Goal: Information Seeking & Learning: Learn about a topic

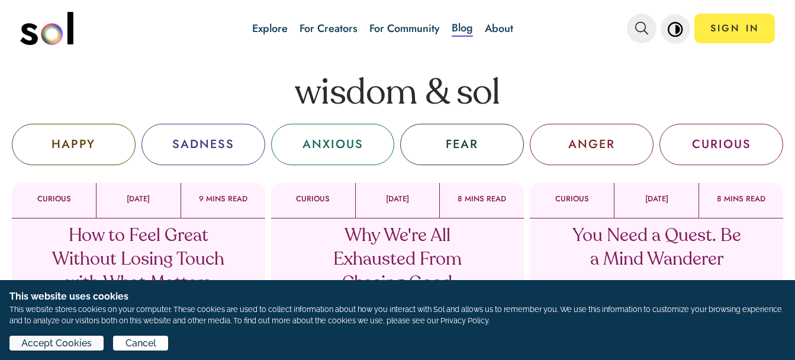
drag, startPoint x: 64, startPoint y: 334, endPoint x: 63, endPoint y: 347, distance: 13.0
click at [63, 347] on div "This website uses cookies This website stores cookies on your computer. These c…" at bounding box center [397, 320] width 795 height 80
click at [63, 347] on span "Accept Cookies" at bounding box center [56, 343] width 70 height 14
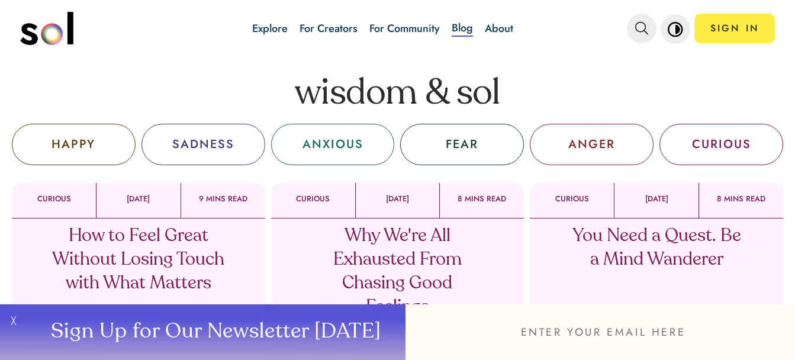
click at [725, 150] on div "CURIOUS" at bounding box center [721, 145] width 59 height 18
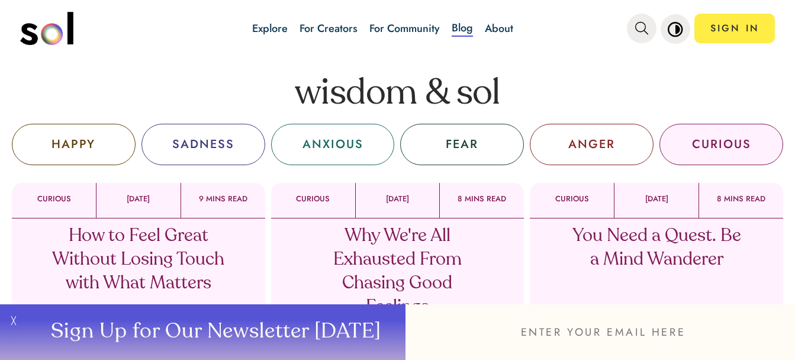
click at [728, 144] on div "CURIOUS" at bounding box center [721, 145] width 59 height 18
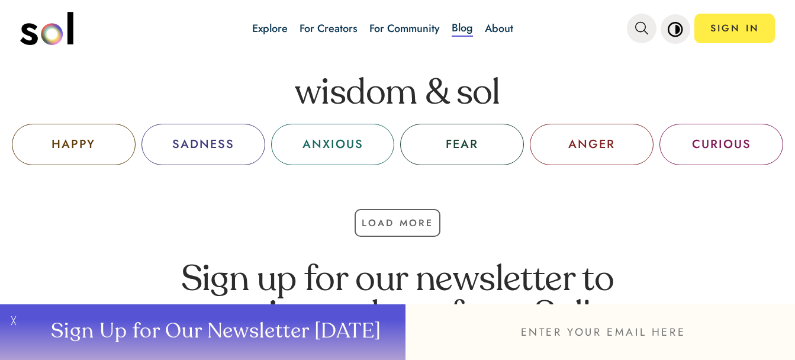
click at [728, 144] on div "CURIOUS" at bounding box center [721, 145] width 59 height 18
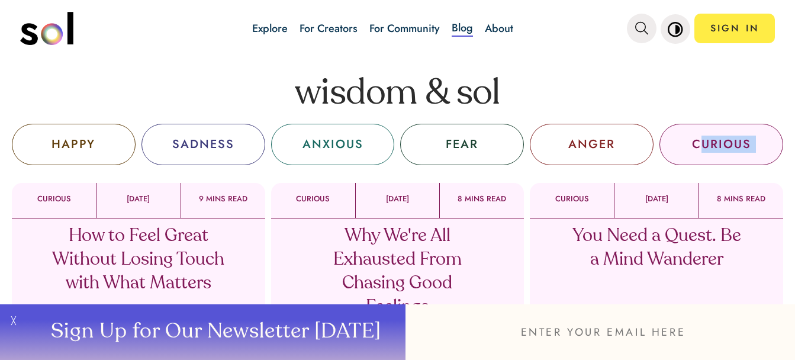
click at [728, 144] on div "CURIOUS" at bounding box center [721, 145] width 59 height 18
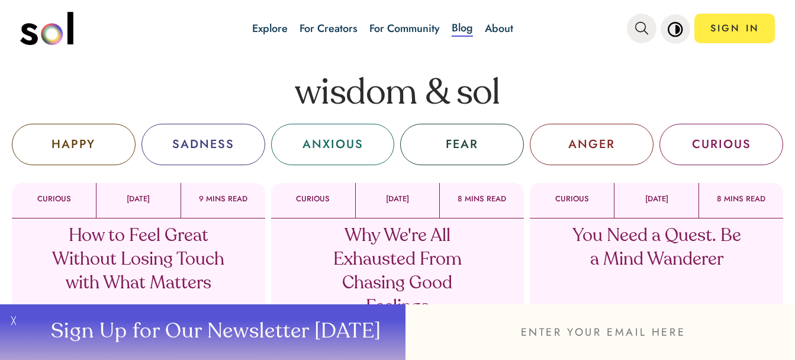
click at [651, 259] on div "You Need a Quest. Be a Mind Wanderer Sol TV" at bounding box center [656, 292] width 253 height 148
click at [651, 259] on p "You Need a Quest. Be a Mind Wanderer" at bounding box center [656, 247] width 175 height 47
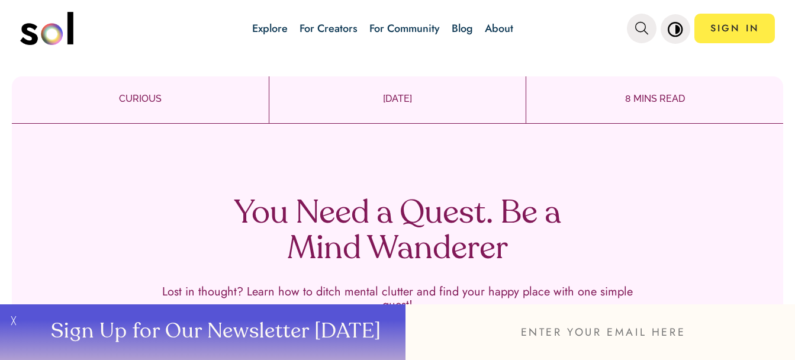
click at [441, 302] on p "Lost in thought? Learn how to ditch mental clutter and find your happy place wi…" at bounding box center [397, 298] width 473 height 26
click at [335, 301] on p "Lost in thought? Learn how to ditch mental clutter and find your happy place wi…" at bounding box center [397, 298] width 473 height 26
click at [335, 290] on p "Lost in thought? Learn how to ditch mental clutter and find your happy place wi…" at bounding box center [397, 298] width 473 height 26
click at [350, 227] on h1 "You Need a Quest. Be a Mind Wanderer" at bounding box center [397, 231] width 349 height 71
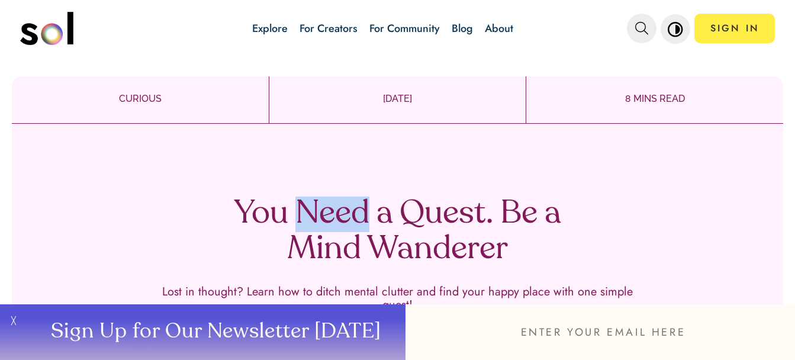
click at [350, 227] on h1 "You Need a Quest. Be a Mind Wanderer" at bounding box center [397, 231] width 349 height 71
drag, startPoint x: 623, startPoint y: 341, endPoint x: 615, endPoint y: 325, distance: 18.0
click at [615, 325] on input "email" at bounding box center [599, 332] width 389 height 56
click at [650, 99] on p "8 MINS READ" at bounding box center [654, 99] width 257 height 14
